Goal: Information Seeking & Learning: Learn about a topic

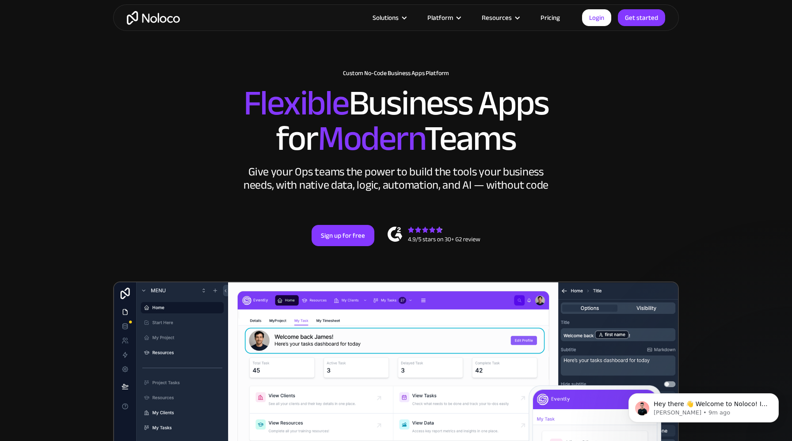
click at [421, 182] on div "Give your Ops teams the power to build the tools your business needs, with nati…" at bounding box center [395, 178] width 309 height 27
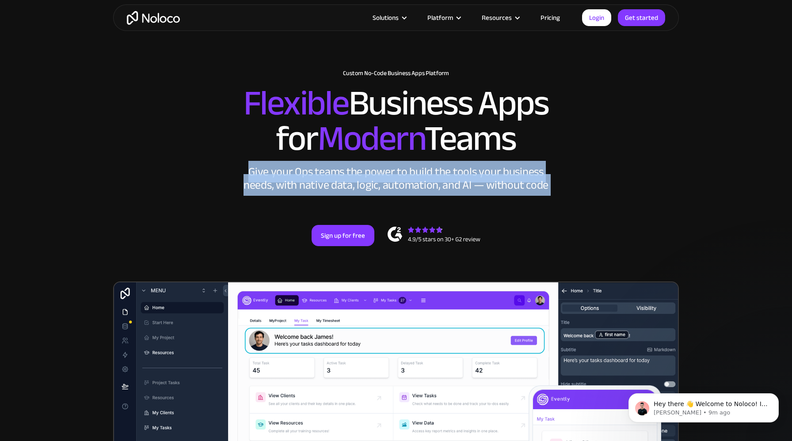
click at [421, 182] on div "Give your Ops teams the power to build the tools your business needs, with nati…" at bounding box center [395, 178] width 309 height 27
click at [422, 183] on div "Give your Ops teams the power to build the tools your business needs, with nati…" at bounding box center [395, 178] width 309 height 27
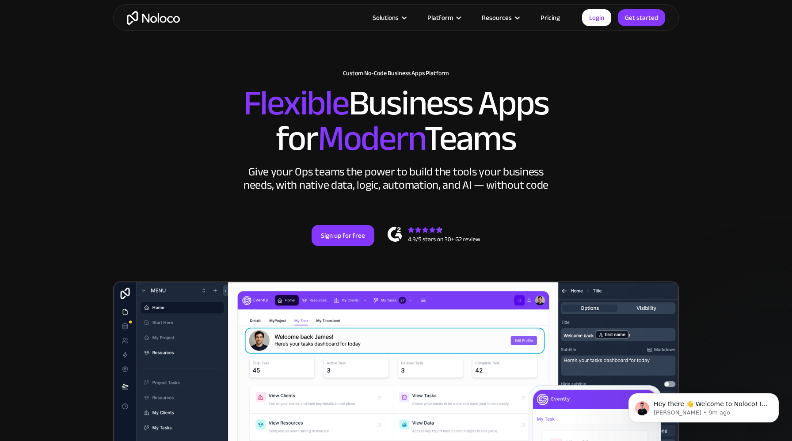
click at [419, 150] on span "Modern" at bounding box center [371, 139] width 107 height 66
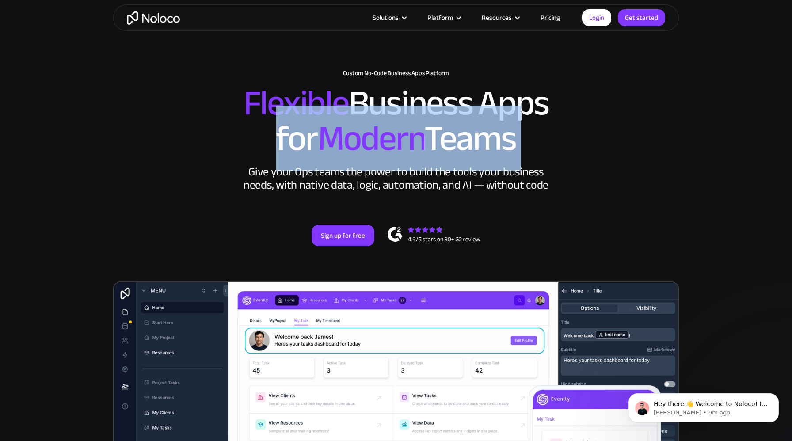
click at [419, 150] on span "Modern" at bounding box center [371, 139] width 107 height 66
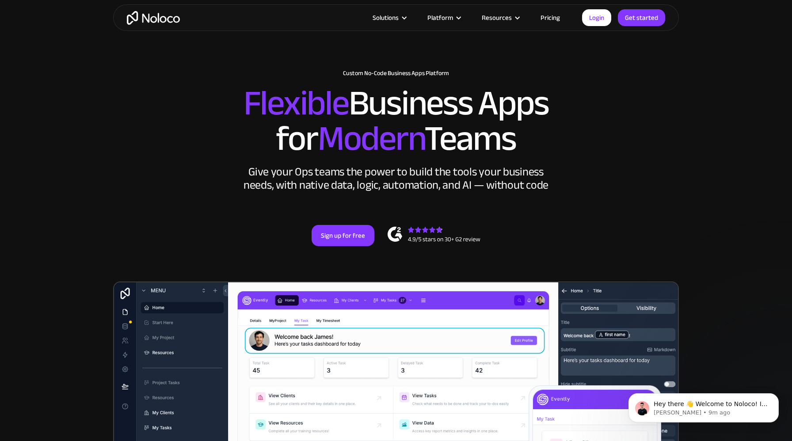
click at [418, 113] on span "Modern" at bounding box center [371, 139] width 107 height 66
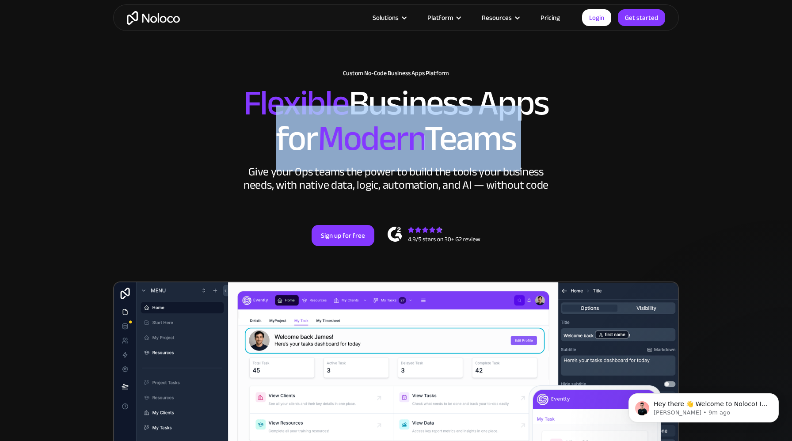
click at [419, 101] on h2 "Flexible Business Apps for Modern Teams" at bounding box center [396, 121] width 548 height 71
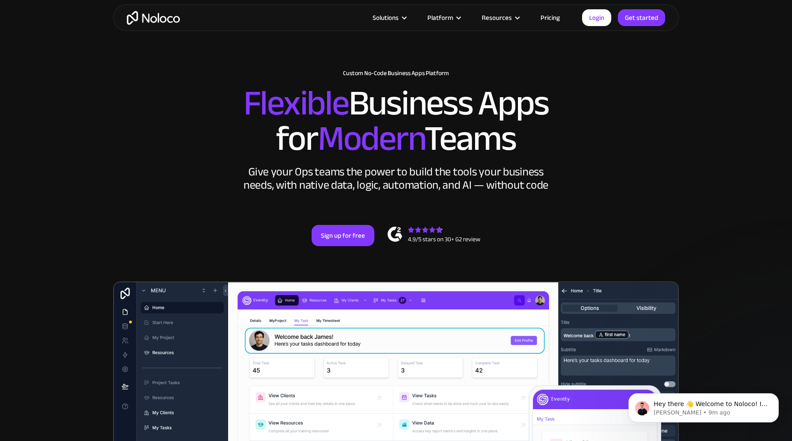
click at [419, 101] on h2 "Flexible Business Apps for Modern Teams" at bounding box center [396, 121] width 548 height 71
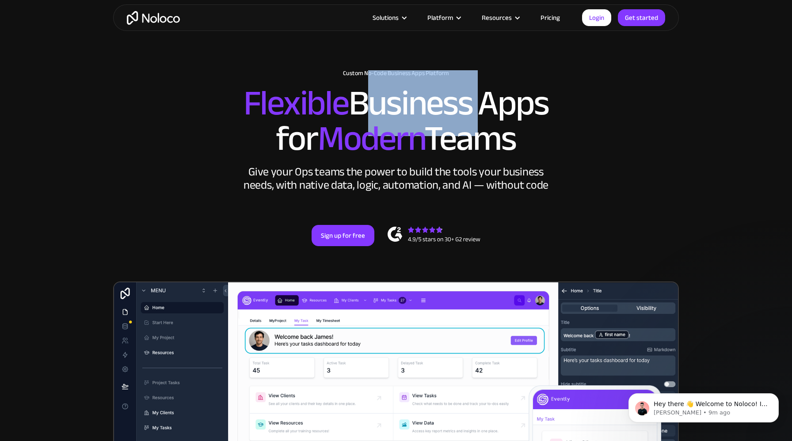
click at [419, 101] on h2 "Flexible Business Apps for Modern Teams" at bounding box center [396, 121] width 548 height 71
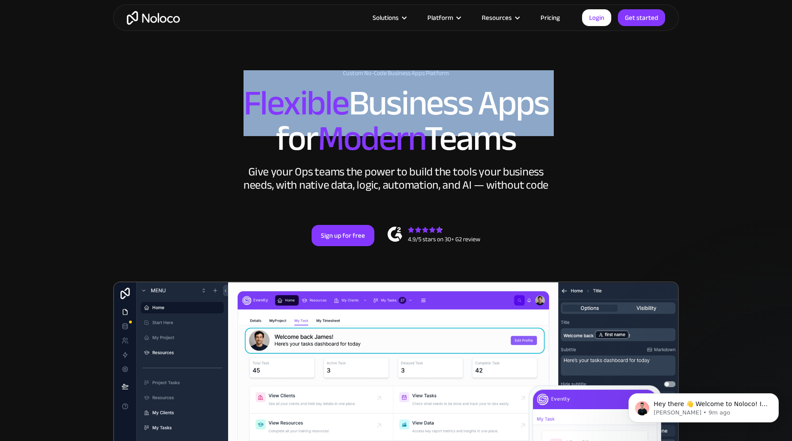
click at [419, 101] on h2 "Flexible Business Apps for Modern Teams" at bounding box center [396, 121] width 548 height 71
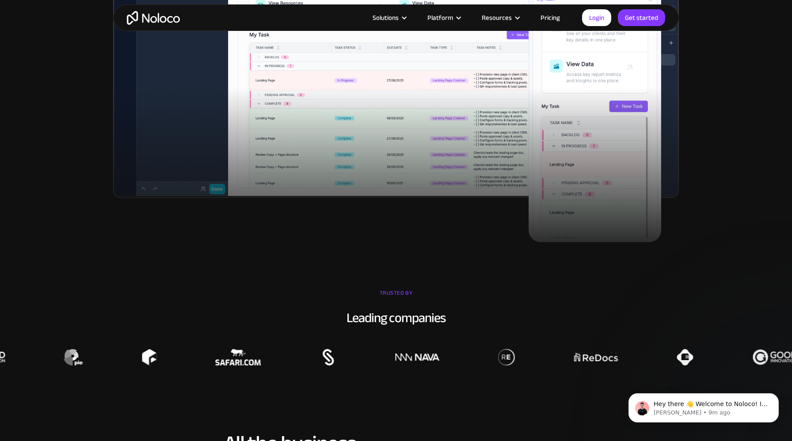
scroll to position [537, 0]
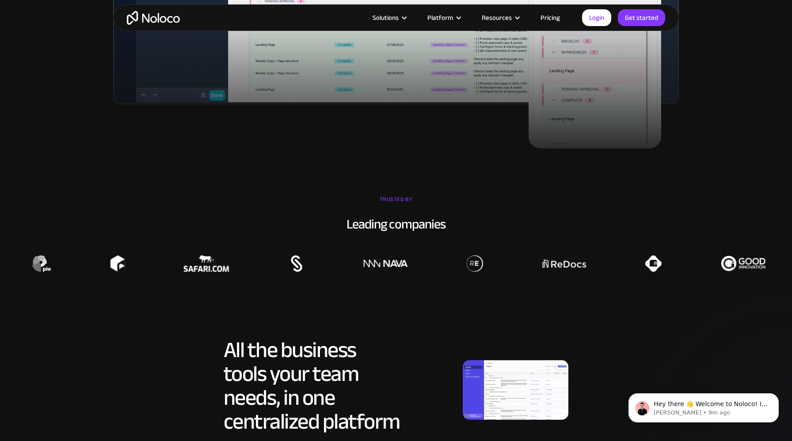
click at [553, 19] on link "Pricing" at bounding box center [551, 17] width 42 height 11
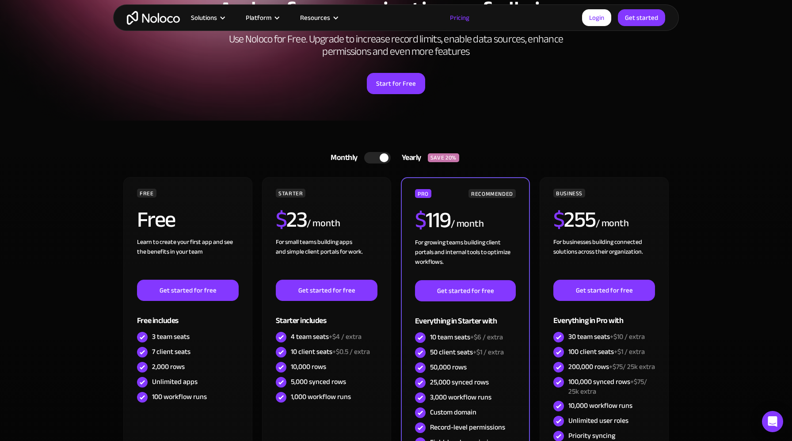
scroll to position [156, 0]
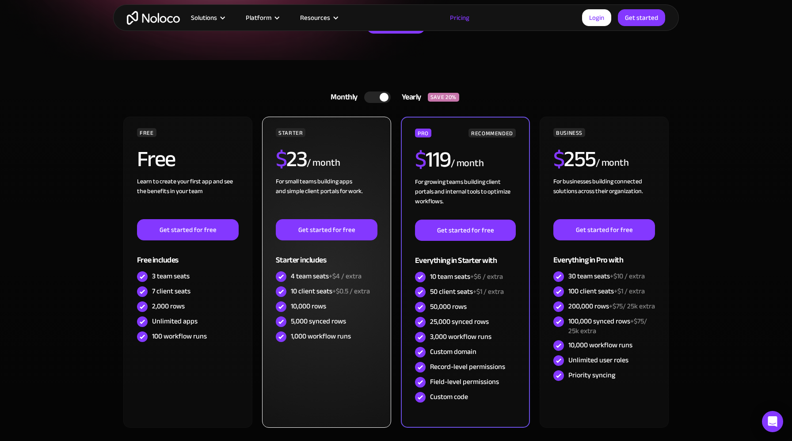
click at [361, 321] on div "5,000 synced rows" at bounding box center [327, 321] width 102 height 15
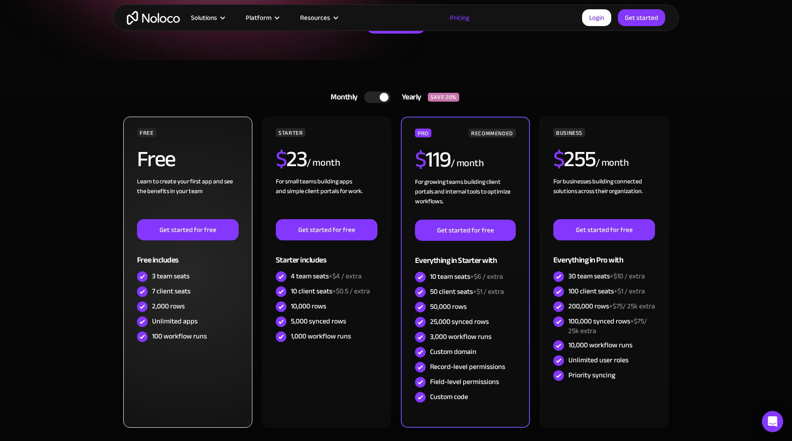
click at [226, 321] on div "Unlimited apps" at bounding box center [188, 321] width 102 height 15
